Goal: Register for event/course

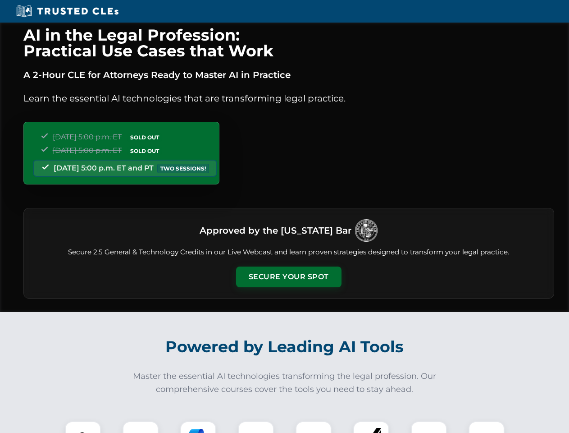
click at [289, 277] on button "Secure Your Spot" at bounding box center [289, 276] width 106 height 21
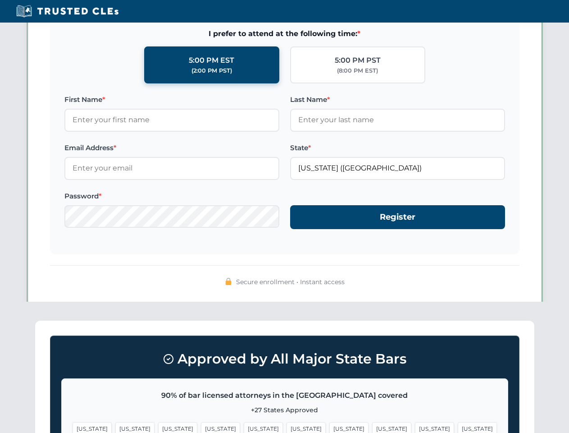
click at [415, 427] on span "[US_STATE]" at bounding box center [434, 428] width 39 height 13
